Goal: Transaction & Acquisition: Purchase product/service

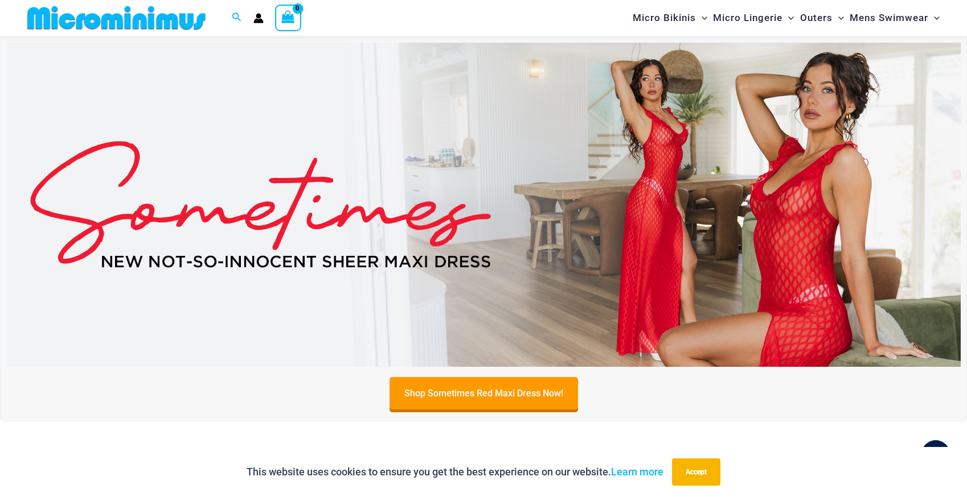
scroll to position [412, 0]
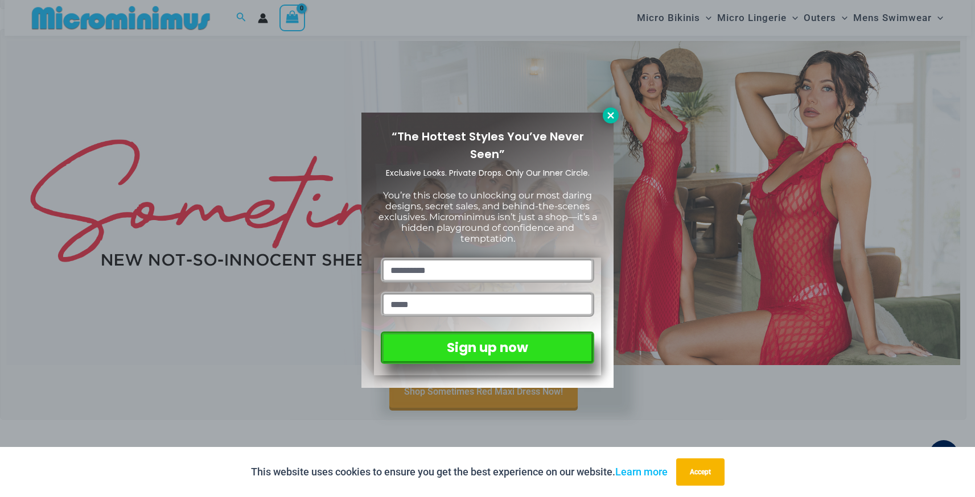
click at [611, 114] on icon at bounding box center [611, 115] width 10 height 10
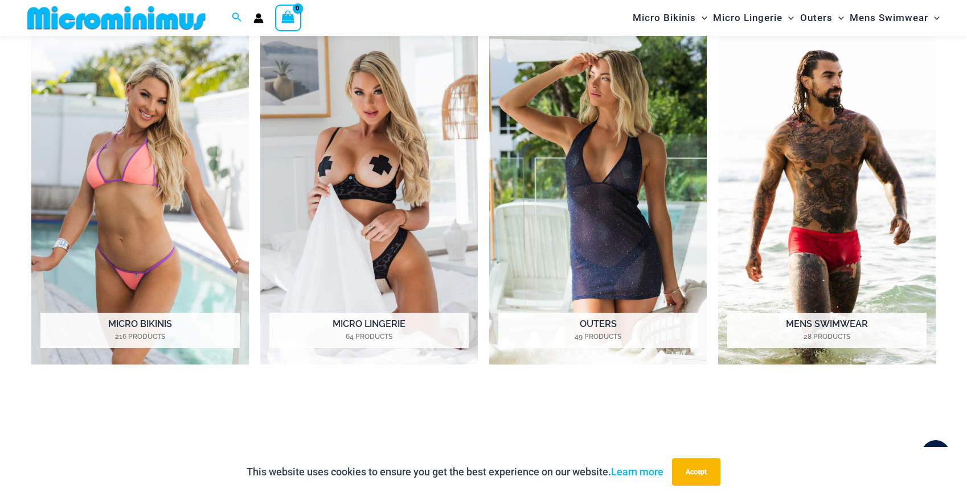
scroll to position [974, 0]
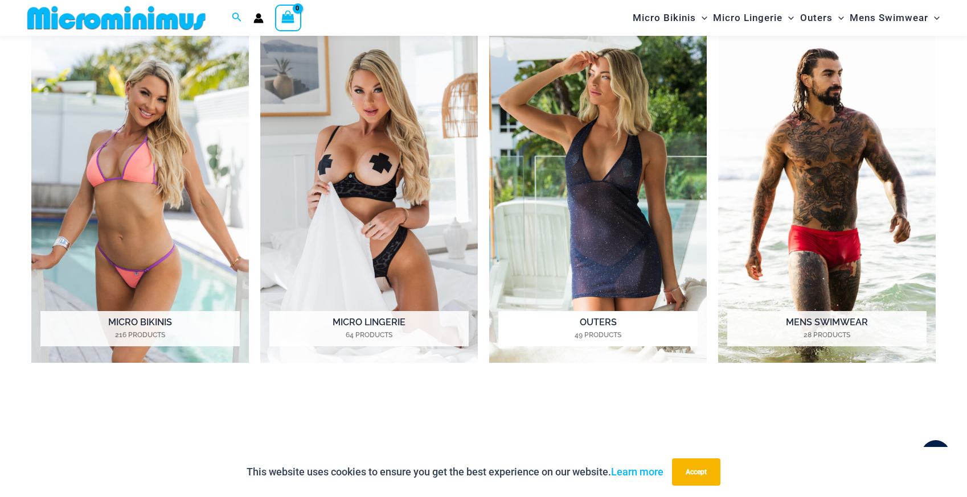
click at [573, 265] on img "Visit product category Outers" at bounding box center [597, 196] width 217 height 334
click at [398, 253] on img "Visit product category Micro Lingerie" at bounding box center [368, 196] width 217 height 334
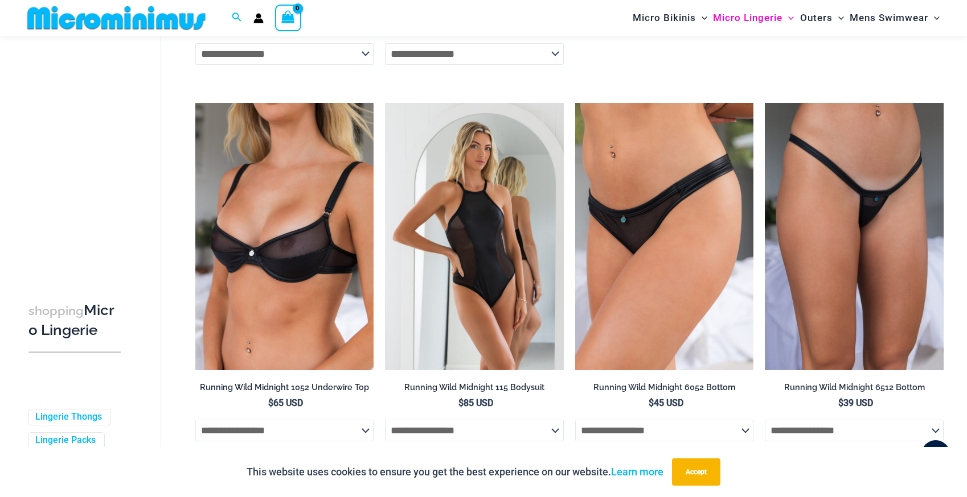
scroll to position [1226, 0]
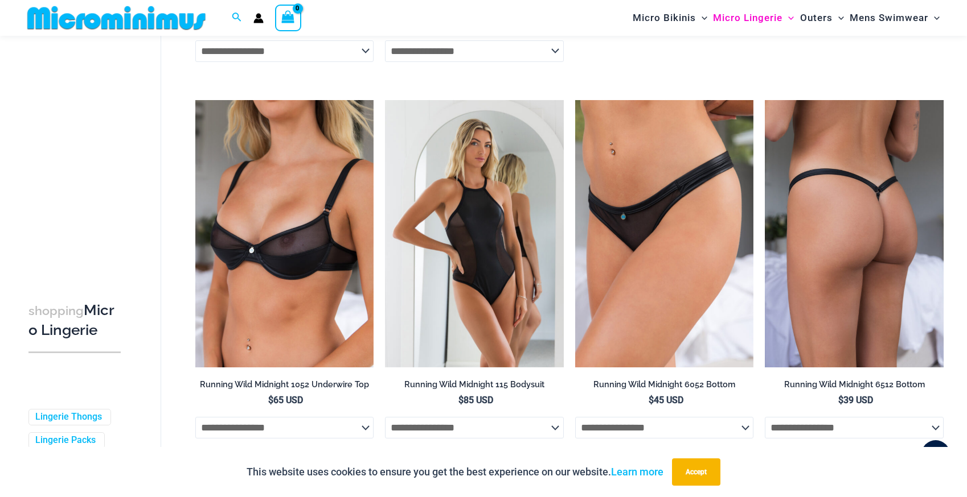
click at [873, 294] on img at bounding box center [853, 234] width 179 height 268
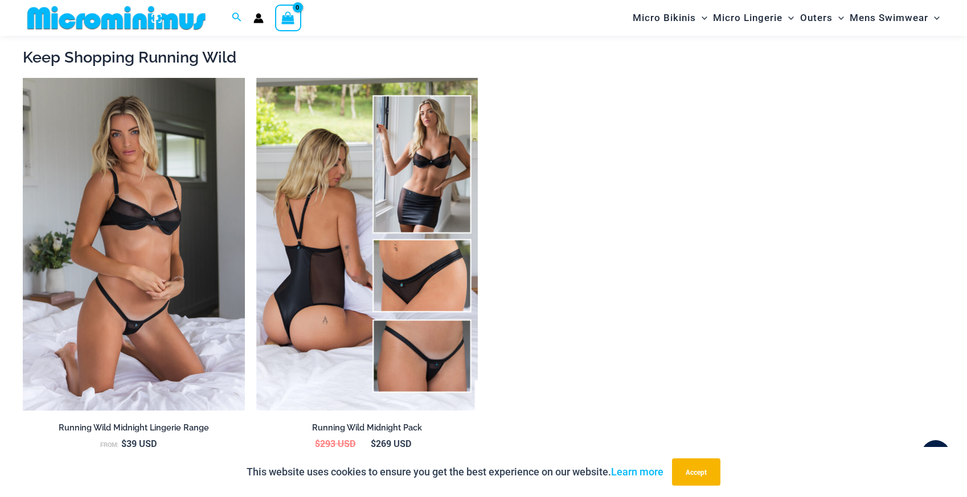
scroll to position [1456, 0]
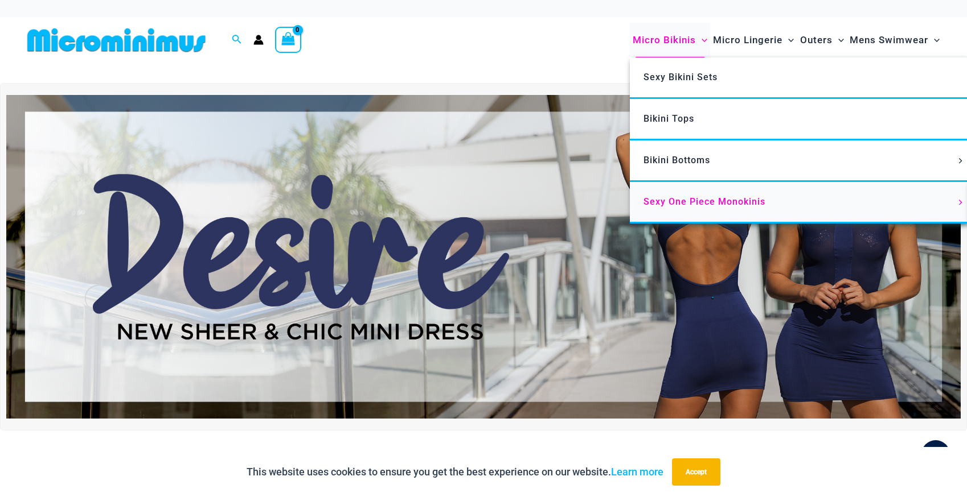
click at [698, 205] on span "Sexy One Piece Monokinis" at bounding box center [704, 201] width 122 height 11
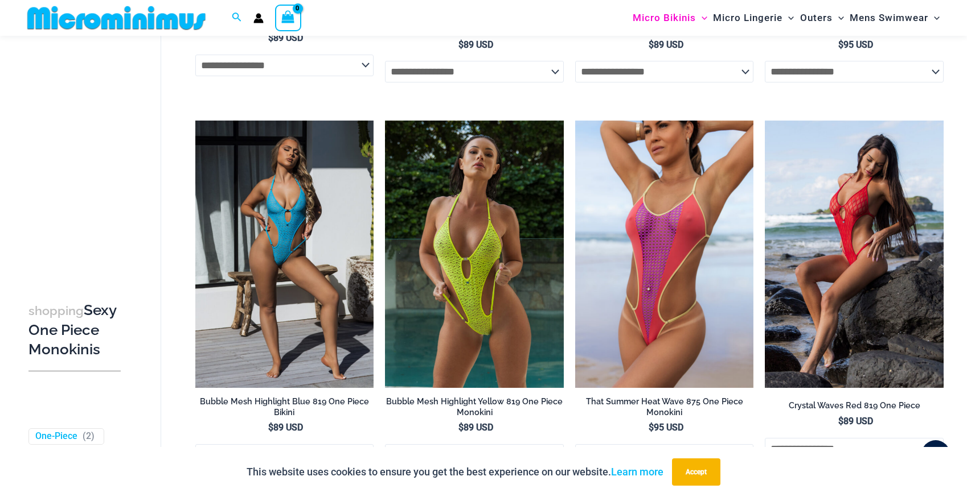
scroll to position [1917, 0]
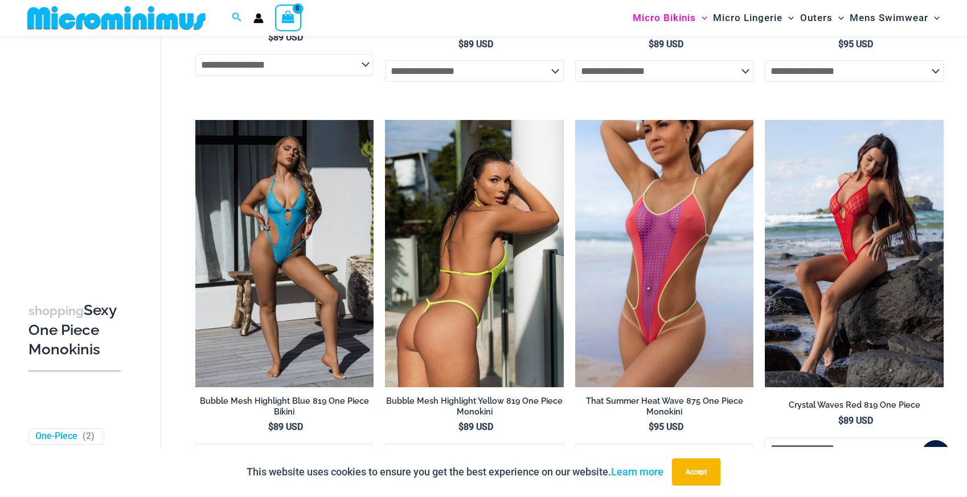
click at [453, 351] on img at bounding box center [474, 254] width 179 height 268
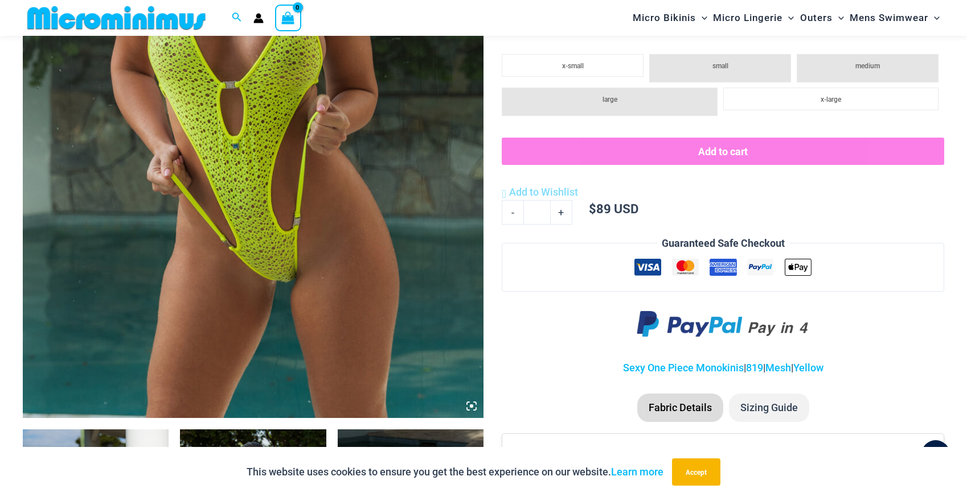
scroll to position [376, 0]
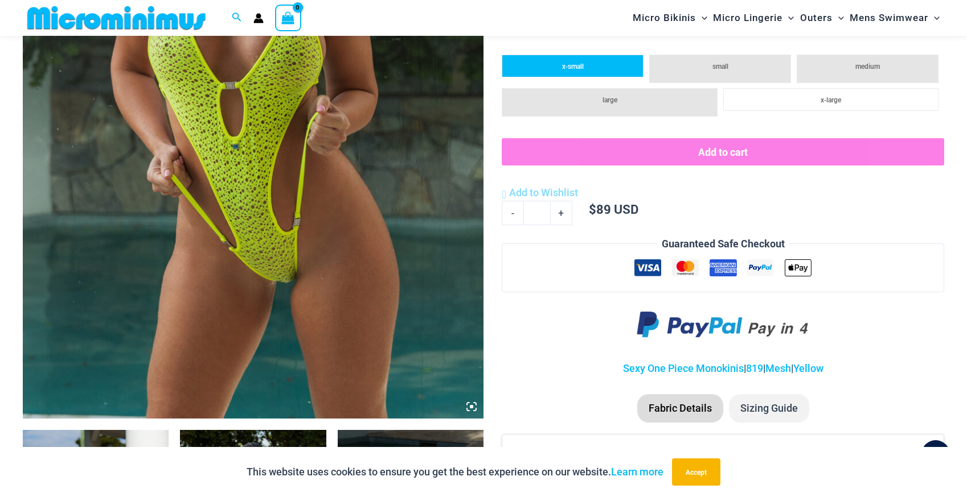
click at [573, 66] on span "x-small" at bounding box center [573, 67] width 22 height 8
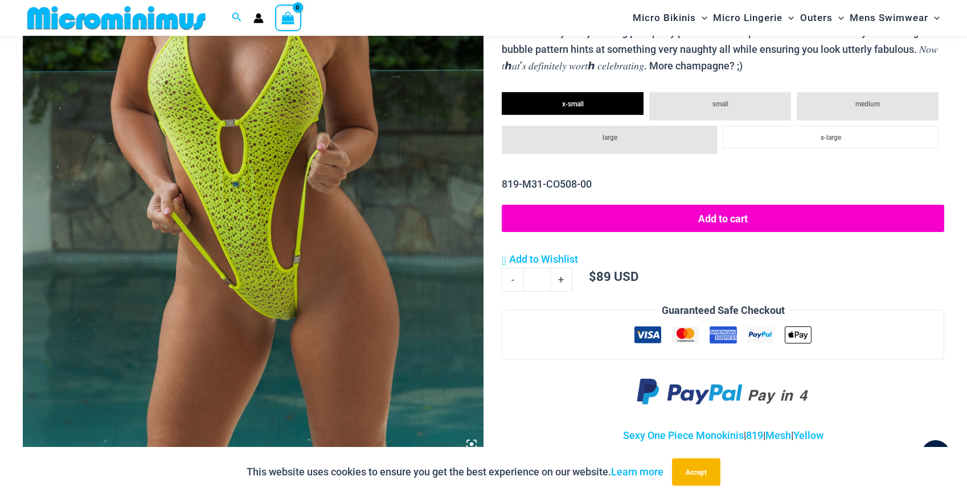
scroll to position [339, 0]
